Goal: Information Seeking & Learning: Learn about a topic

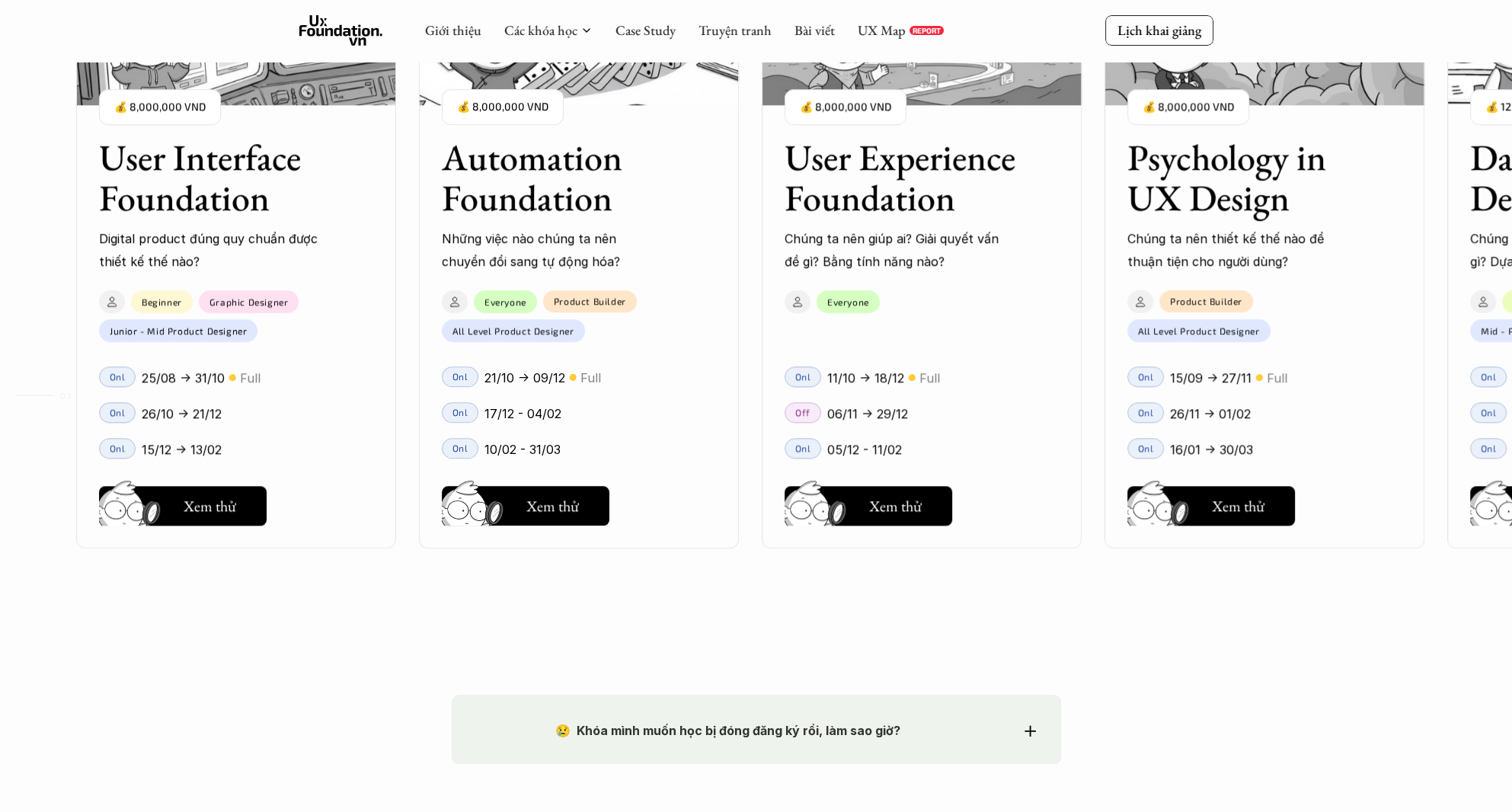
scroll to position [1865, 0]
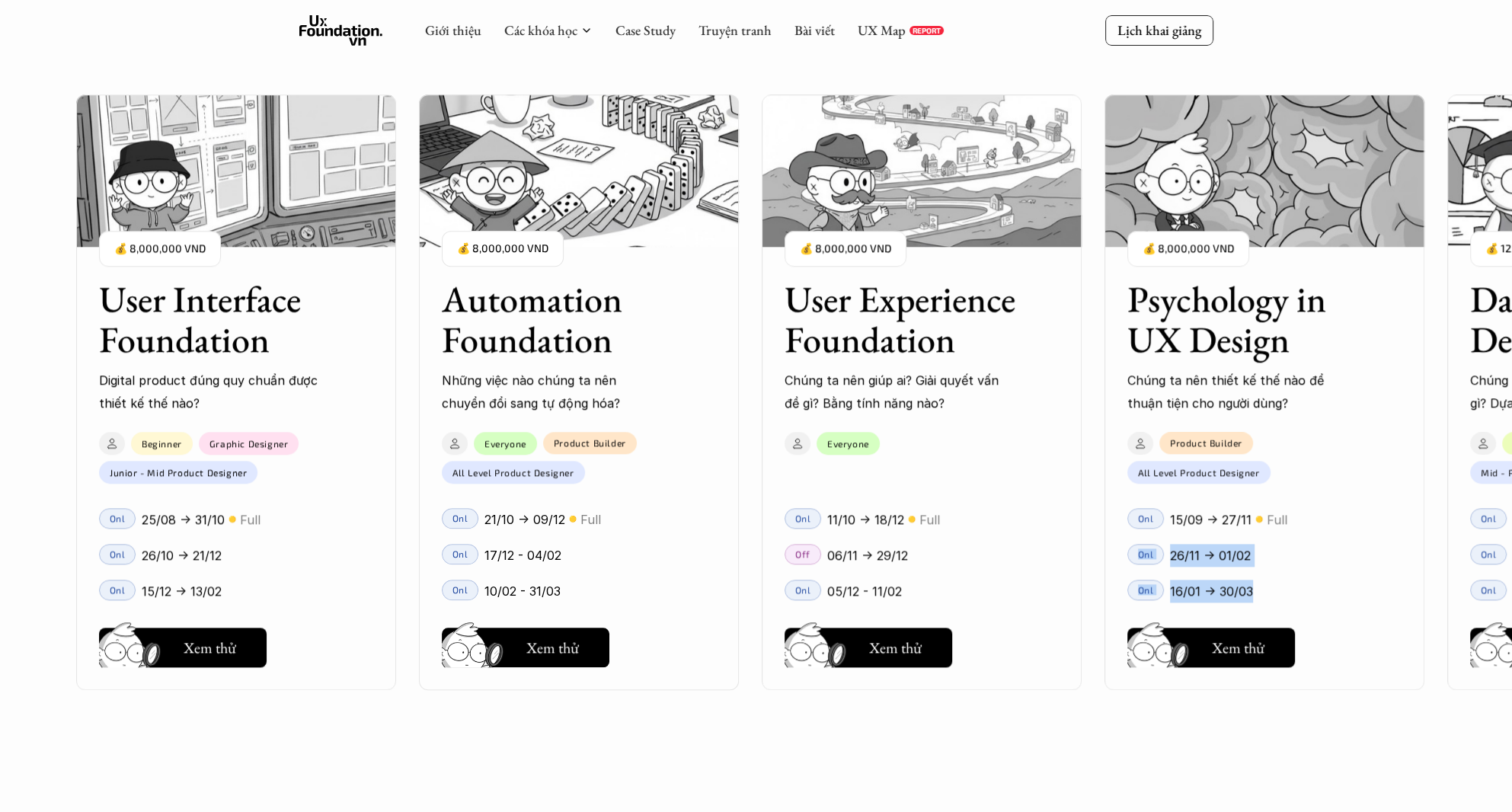
drag, startPoint x: 1320, startPoint y: 517, endPoint x: 1348, endPoint y: 573, distance: 62.6
click at [1336, 594] on div "Onl 15/09 -> 27/11 🟡 Full Onl 26/11 -> 01/02 Onl 16/01 -> 30/03" at bounding box center [1263, 550] width 320 height 115
click at [1355, 565] on div "26/11 -> 01/02" at bounding box center [1285, 554] width 231 height 23
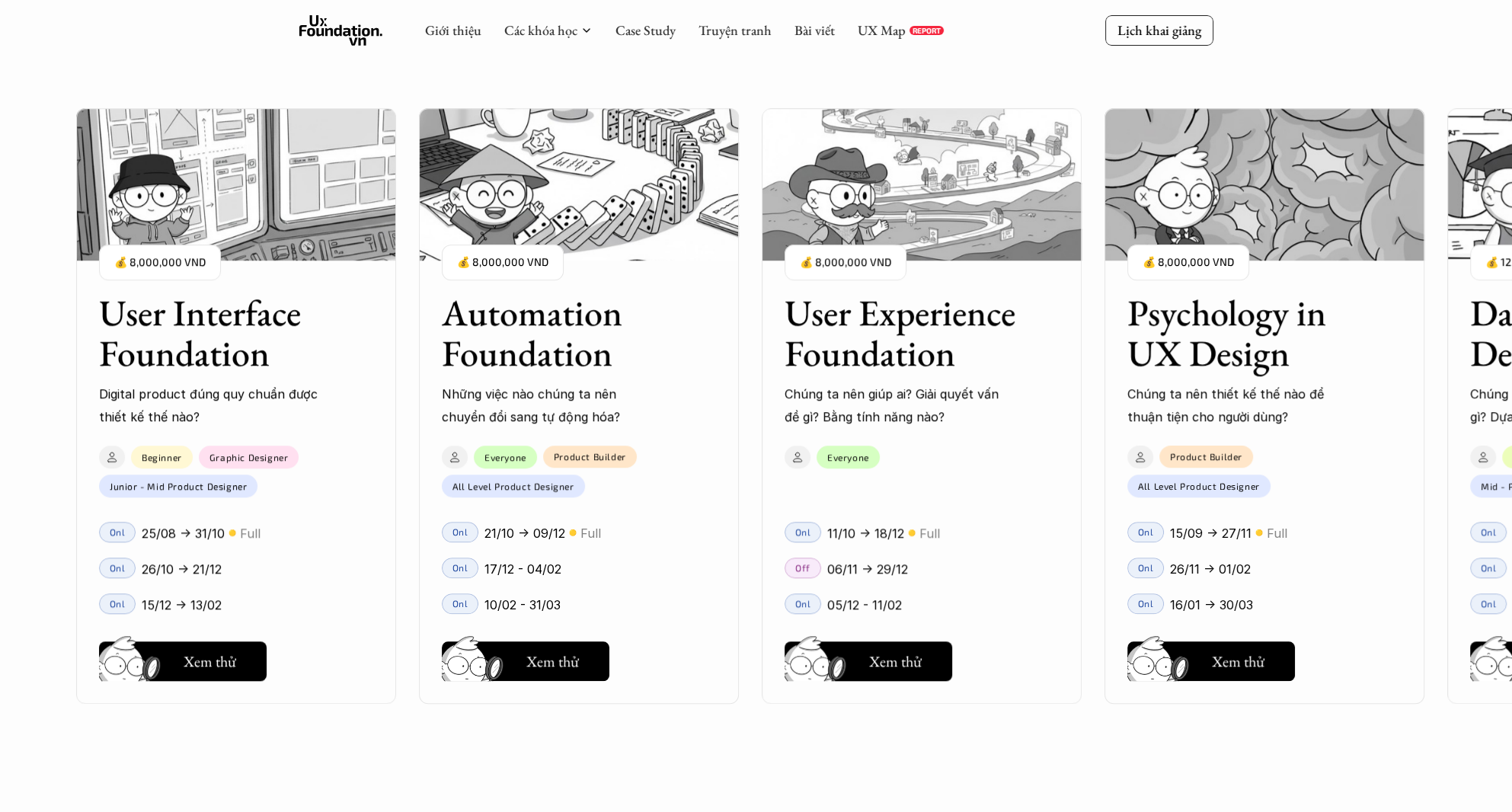
scroll to position [1379, 0]
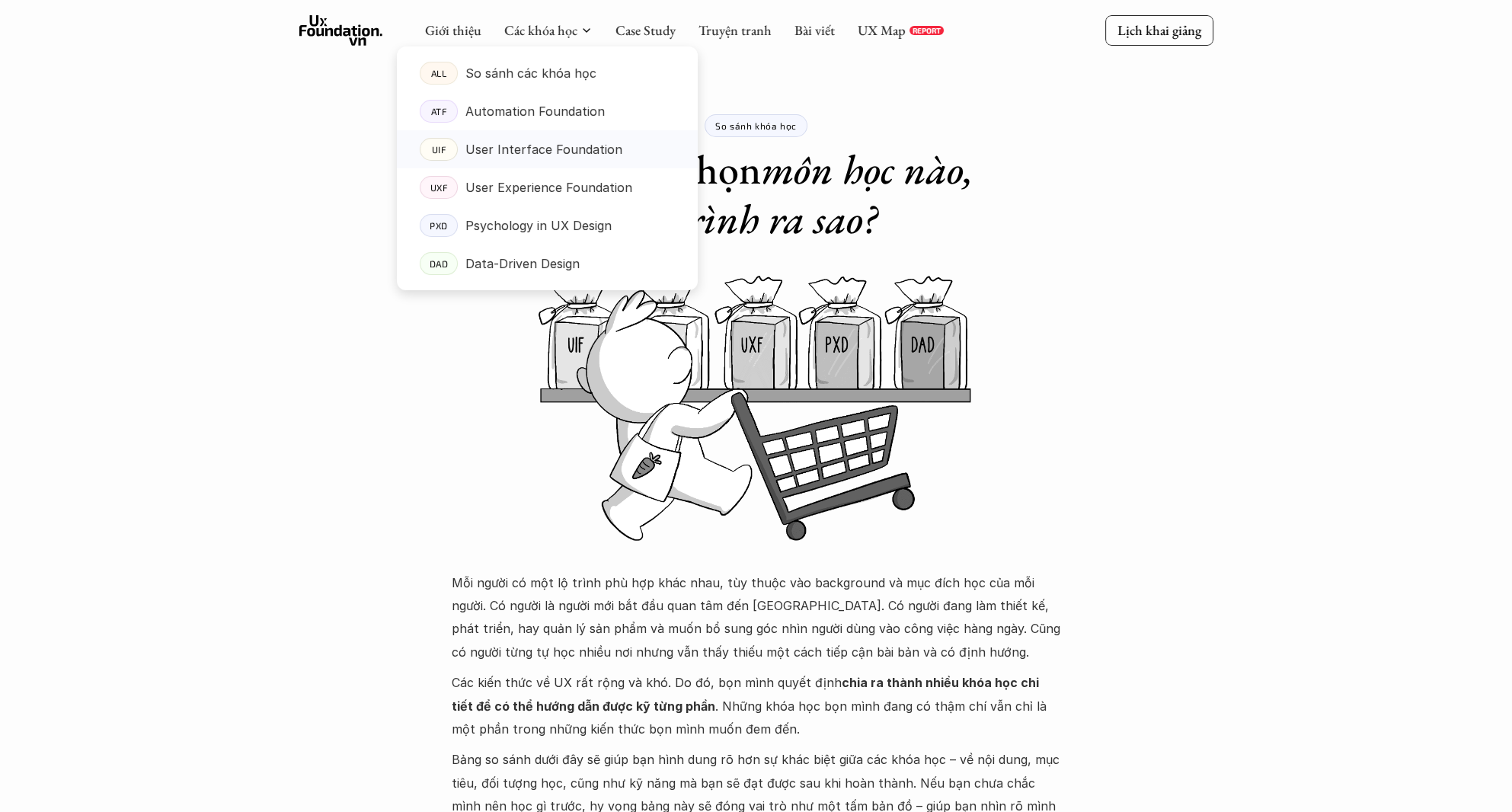
click at [512, 147] on p "User Interface Foundation" at bounding box center [543, 148] width 157 height 23
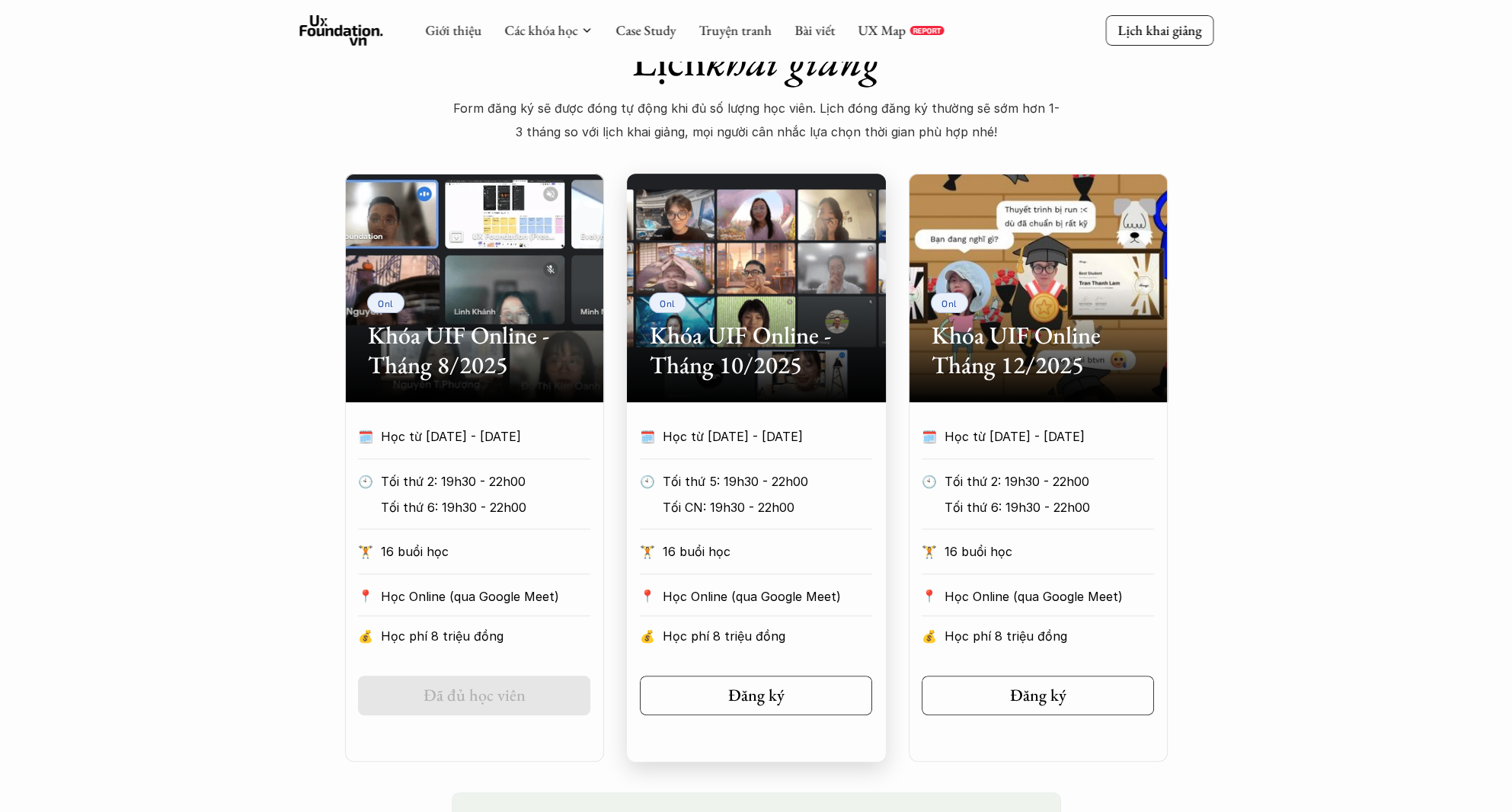
scroll to position [533, 0]
